Goal: Task Accomplishment & Management: Use online tool/utility

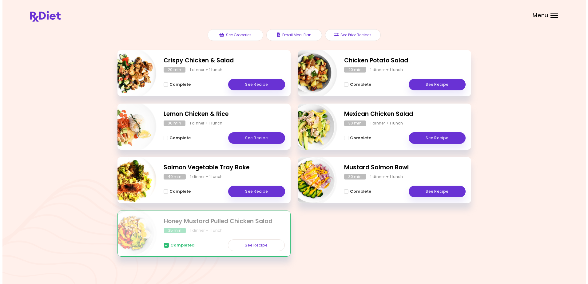
scroll to position [78, 0]
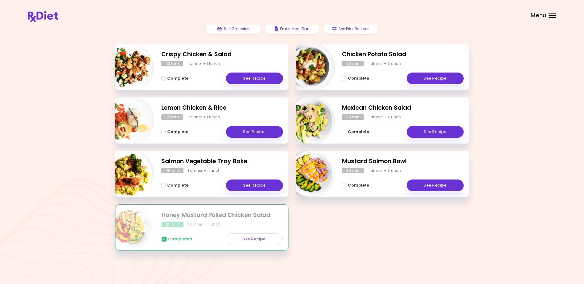
click at [344, 78] on span "Complete - Chicken Potato Salad" at bounding box center [344, 78] width 4 height 4
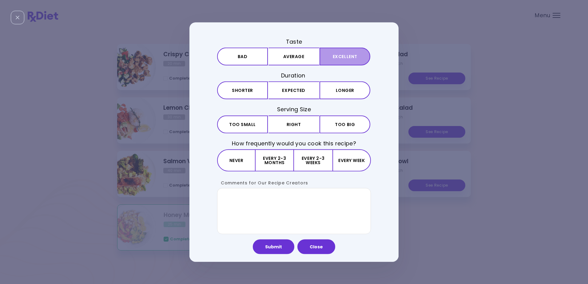
drag, startPoint x: 333, startPoint y: 55, endPoint x: 327, endPoint y: 58, distance: 6.6
click at [331, 57] on button "Excellent" at bounding box center [345, 57] width 51 height 18
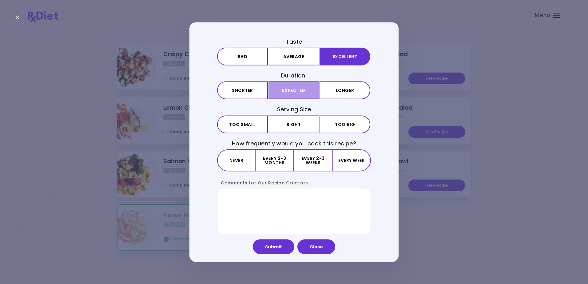
click at [291, 90] on button "Expected" at bounding box center [294, 91] width 51 height 18
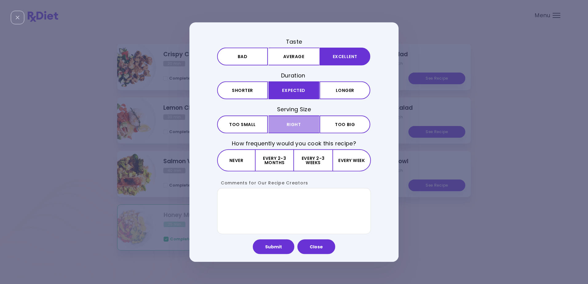
click at [295, 123] on button "Right" at bounding box center [294, 124] width 51 height 18
click at [276, 158] on button "Every 2-3 months" at bounding box center [275, 160] width 38 height 22
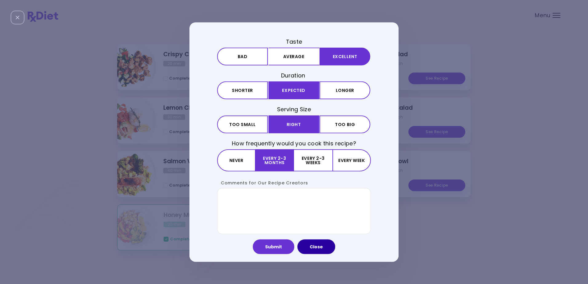
click at [316, 246] on button "Close" at bounding box center [317, 246] width 38 height 15
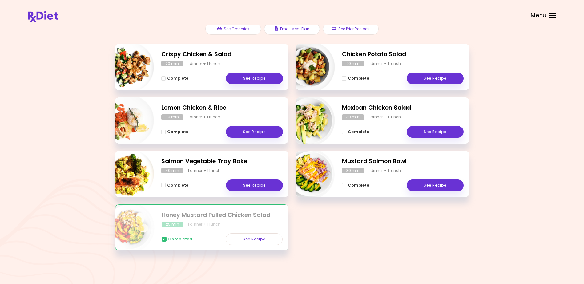
click at [344, 76] on span "Complete - Chicken Potato Salad" at bounding box center [344, 78] width 4 height 4
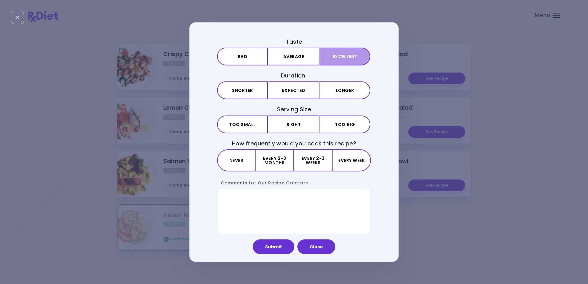
drag, startPoint x: 346, startPoint y: 53, endPoint x: 325, endPoint y: 61, distance: 22.3
click at [343, 55] on button "Excellent" at bounding box center [345, 57] width 51 height 18
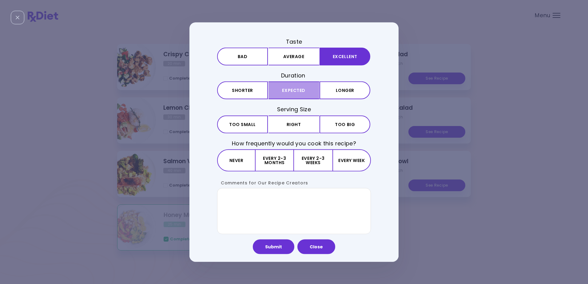
click at [296, 91] on button "Expected" at bounding box center [294, 91] width 51 height 18
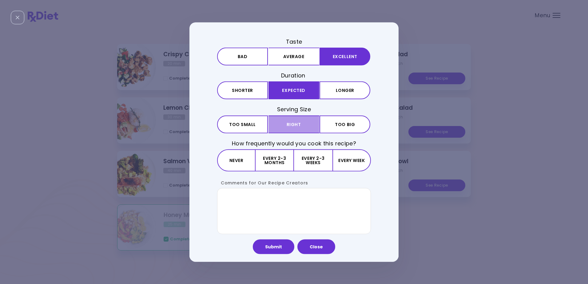
click at [298, 127] on button "Right" at bounding box center [294, 124] width 51 height 18
drag, startPoint x: 280, startPoint y: 163, endPoint x: 280, endPoint y: 166, distance: 3.4
click at [280, 164] on button "Every 2-3 months" at bounding box center [275, 160] width 38 height 22
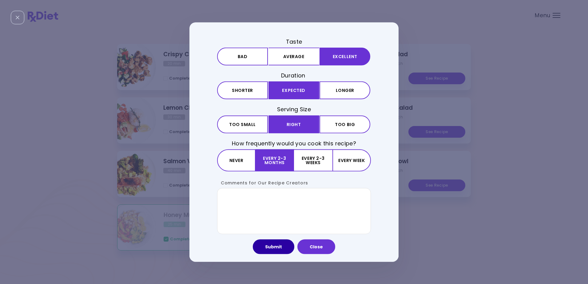
click at [274, 248] on button "Submit" at bounding box center [274, 246] width 42 height 15
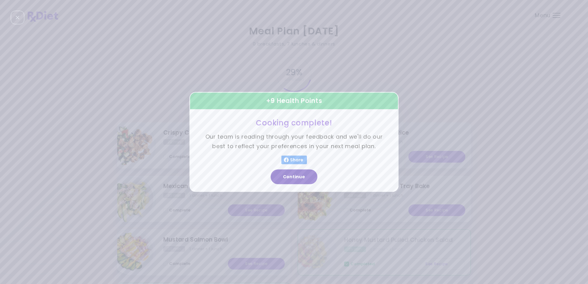
click at [292, 176] on button "Continue" at bounding box center [294, 177] width 47 height 15
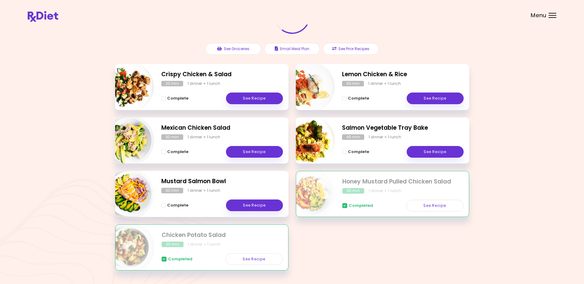
scroll to position [78, 0]
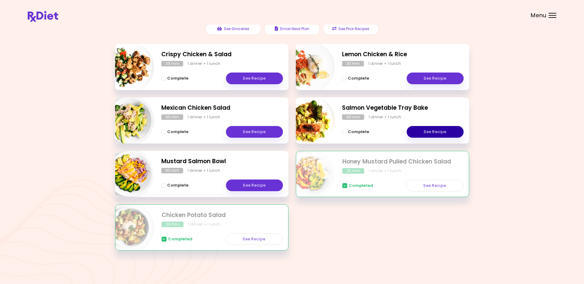
click at [431, 131] on link "See Recipe" at bounding box center [435, 132] width 57 height 12
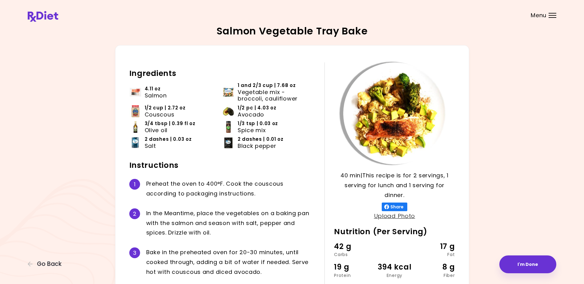
click at [551, 12] on header at bounding box center [292, 12] width 584 height 25
click at [553, 15] on div at bounding box center [552, 15] width 8 height 1
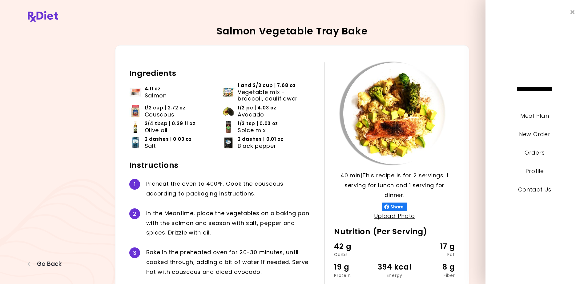
click at [533, 115] on link "Meal Plan" at bounding box center [534, 116] width 29 height 8
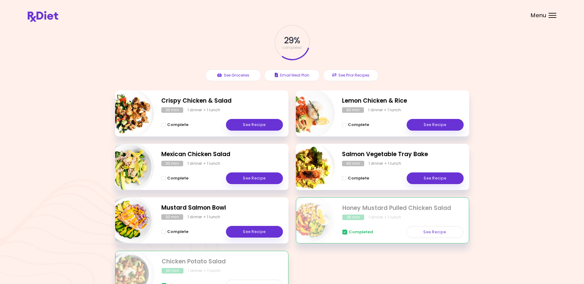
scroll to position [17, 0]
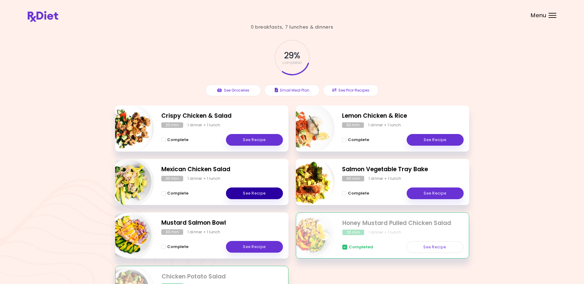
click at [254, 192] on link "See Recipe" at bounding box center [254, 194] width 57 height 12
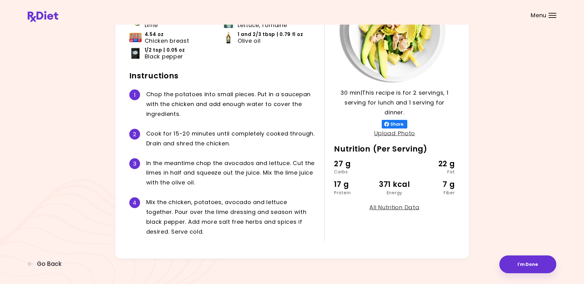
scroll to position [84, 0]
